Goal: Find specific page/section: Find specific page/section

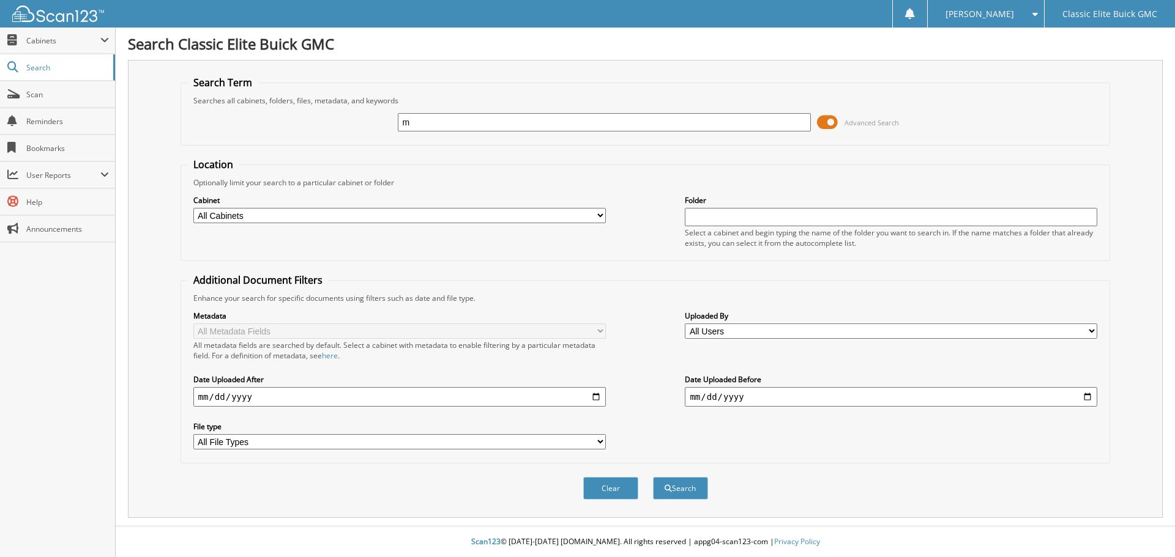
click at [500, 123] on input "m" at bounding box center [604, 122] width 412 height 18
type input "muro250714"
click at [653, 477] on button "Search" at bounding box center [680, 488] width 55 height 23
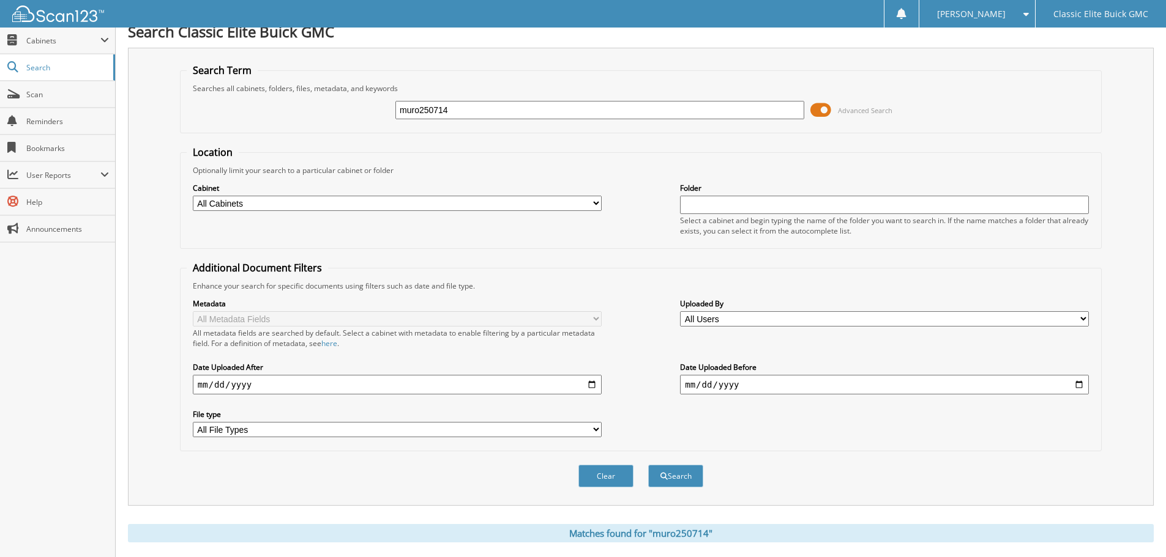
scroll to position [195, 0]
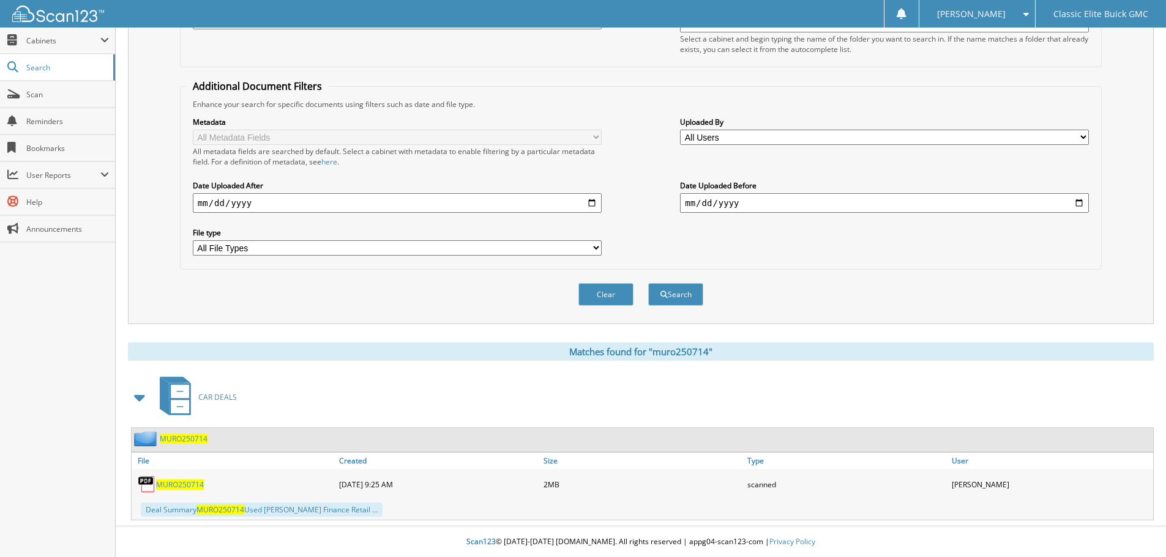
click at [168, 483] on span "MURO250714" at bounding box center [180, 485] width 48 height 10
